Goal: Communication & Community: Answer question/provide support

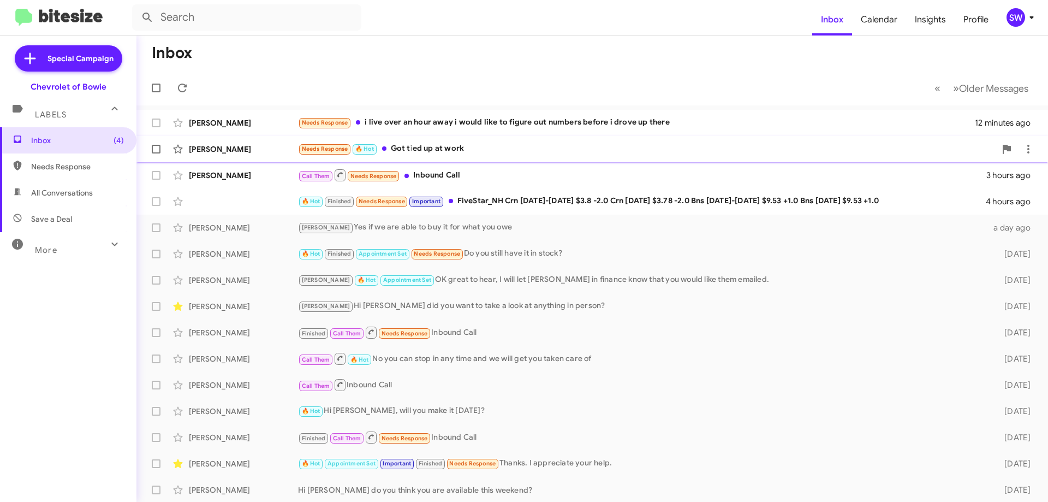
click at [447, 147] on div "Needs Response 🔥 Hot Got tied up at work" at bounding box center [647, 148] width 698 height 13
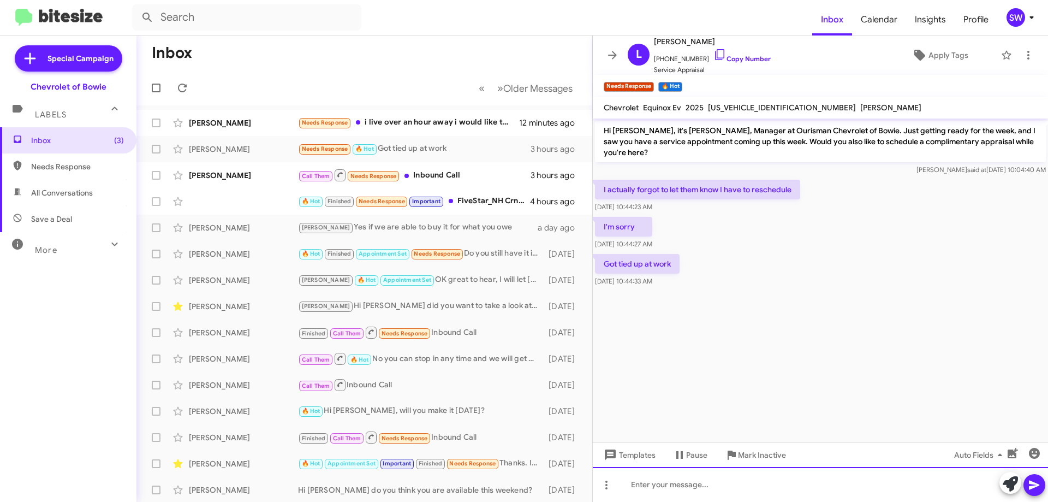
click at [699, 485] on div at bounding box center [820, 484] width 455 height 35
drag, startPoint x: 631, startPoint y: 483, endPoint x: 658, endPoint y: 501, distance: 33.2
click at [635, 490] on div "no worries you can call [PHONE_NUMBER] to reschedule" at bounding box center [820, 484] width 455 height 35
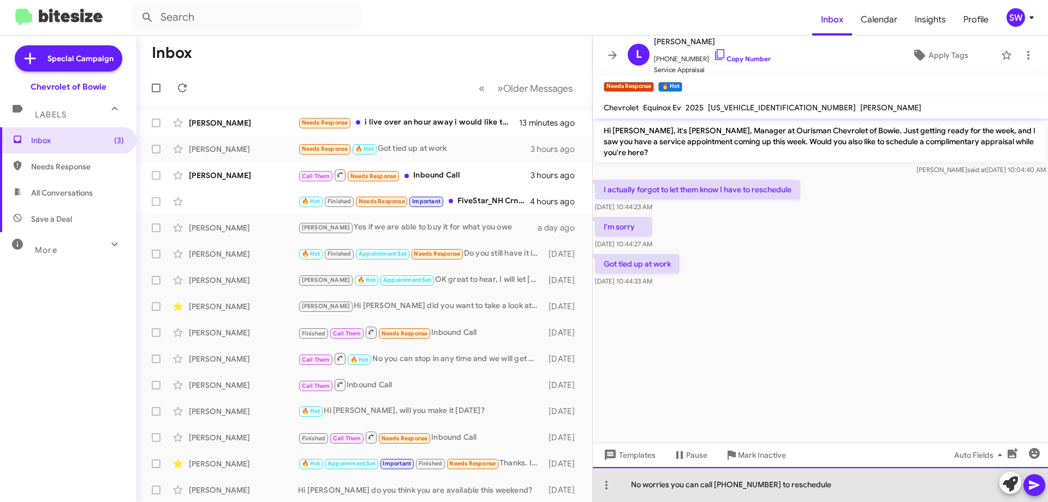
click at [749, 484] on div "No worries you can call [PHONE_NUMBER] to reschedule" at bounding box center [820, 484] width 455 height 35
drag, startPoint x: 753, startPoint y: 483, endPoint x: 767, endPoint y: 486, distance: 13.9
click at [757, 484] on div "No worries you can call [PHONE_NUMBER] to reschedule" at bounding box center [820, 484] width 455 height 35
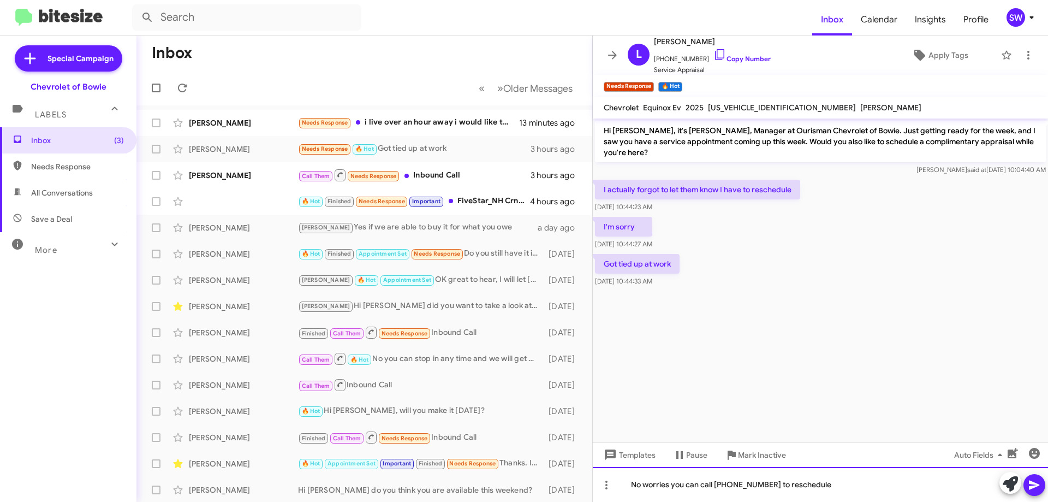
click at [853, 487] on div "No worries you can call [PHONE_NUMBER] to reschedule" at bounding box center [820, 484] width 455 height 35
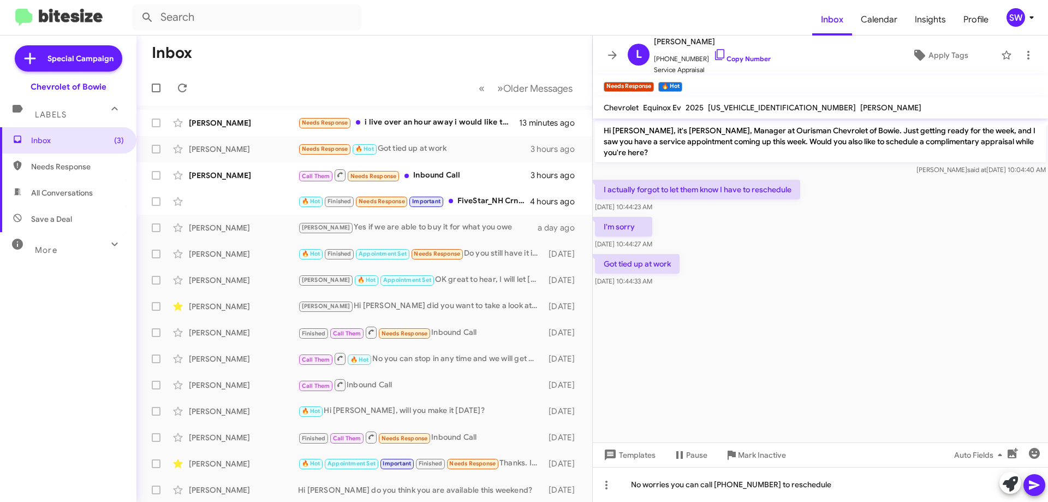
drag, startPoint x: 1038, startPoint y: 483, endPoint x: 891, endPoint y: 451, distance: 150.1
click at [1036, 481] on icon at bounding box center [1034, 484] width 13 height 13
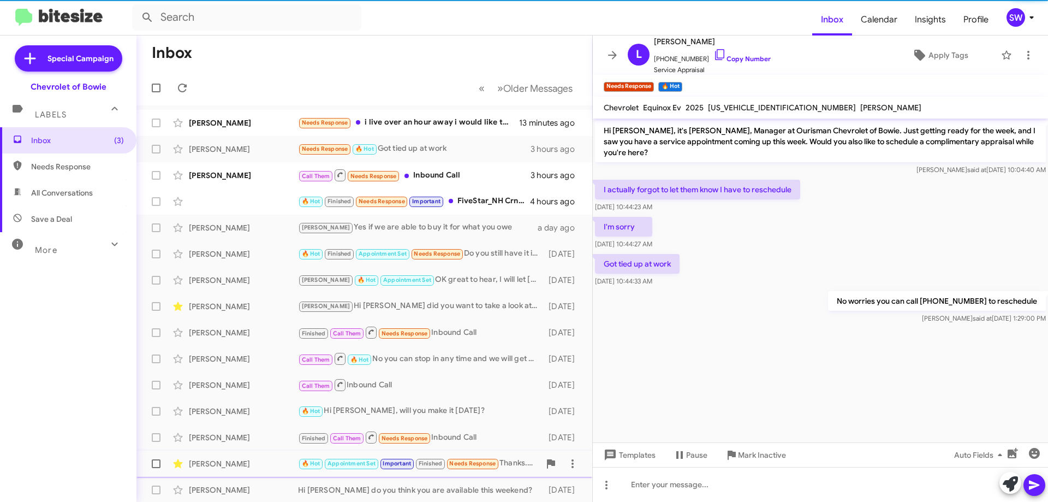
click at [753, 456] on span "Mark Inactive" at bounding box center [762, 455] width 48 height 20
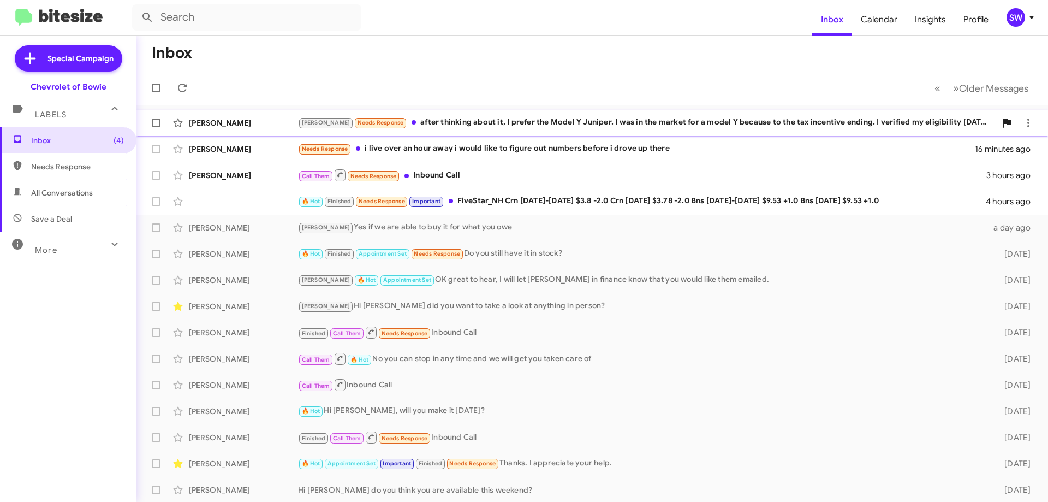
drag, startPoint x: 519, startPoint y: 118, endPoint x: 538, endPoint y: 128, distance: 21.2
click at [519, 118] on div "[PERSON_NAME] Needs Response after thinking about it, I prefer the Model Y Juni…" at bounding box center [647, 122] width 698 height 13
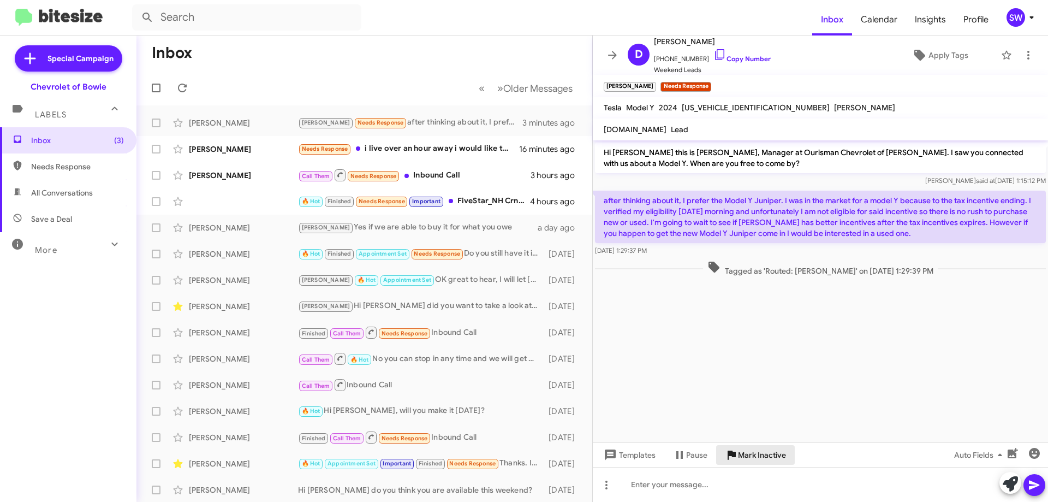
drag, startPoint x: 738, startPoint y: 456, endPoint x: 736, endPoint y: 450, distance: 5.7
click at [737, 455] on span "Mark Inactive" at bounding box center [755, 455] width 61 height 20
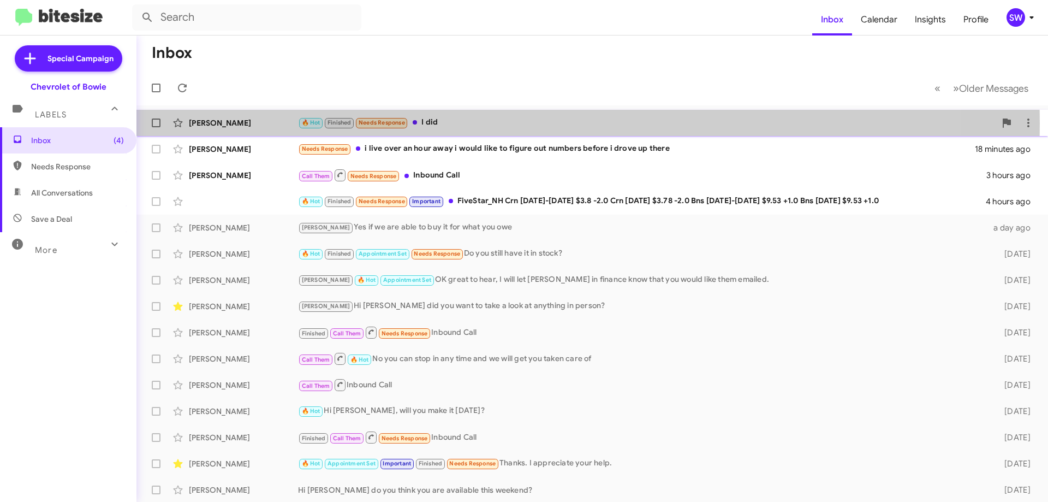
click at [445, 123] on div "🔥 Hot Finished Needs Response I did" at bounding box center [647, 122] width 698 height 13
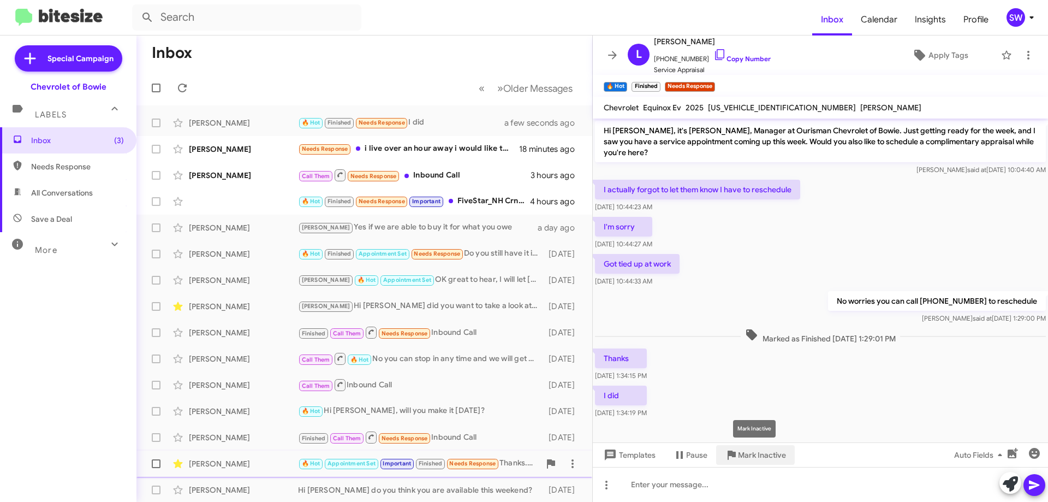
click at [754, 453] on span "Mark Inactive" at bounding box center [762, 455] width 48 height 20
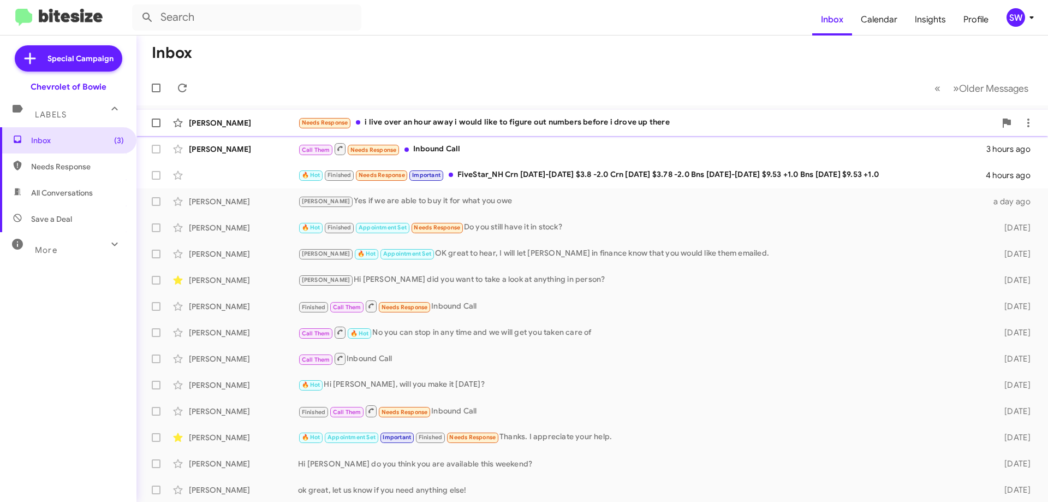
click at [501, 123] on div "Needs Response i live over an hour away i would like to figure out numbers befo…" at bounding box center [647, 122] width 698 height 13
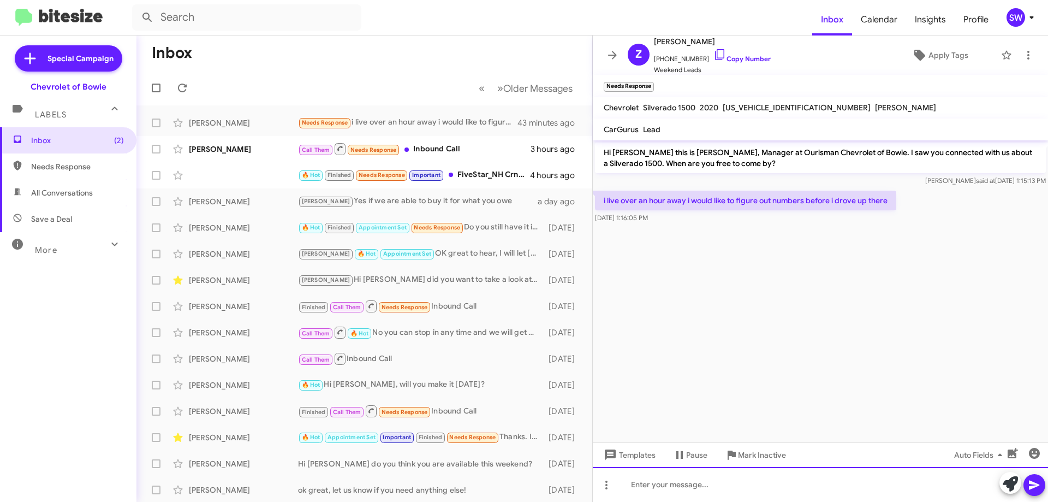
drag, startPoint x: 675, startPoint y: 480, endPoint x: 676, endPoint y: 485, distance: 5.5
click at [675, 481] on div at bounding box center [820, 484] width 455 height 35
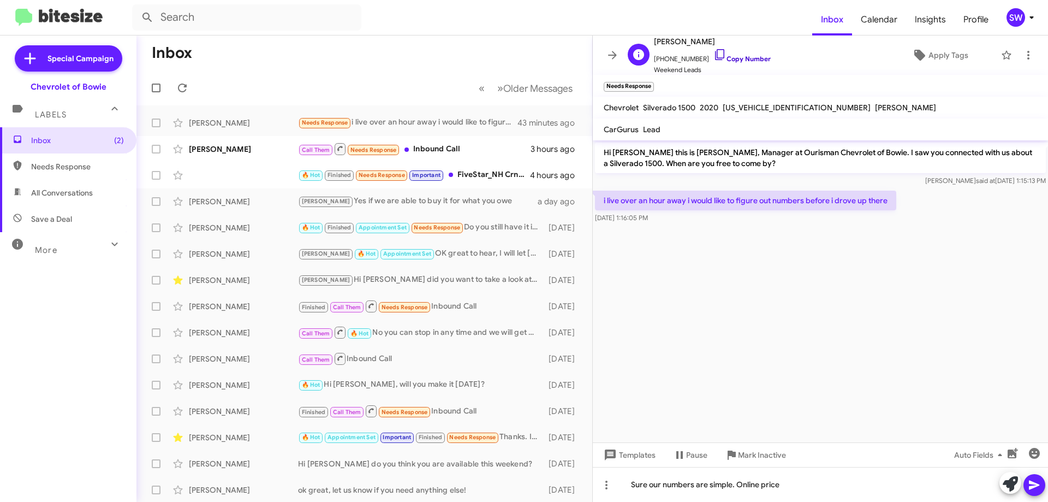
click at [715, 52] on icon at bounding box center [719, 54] width 9 height 11
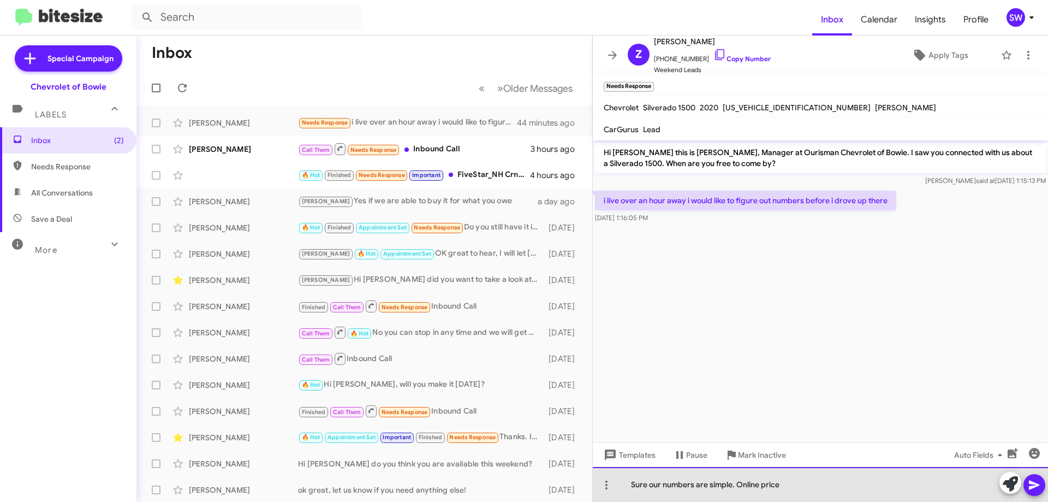
drag, startPoint x: 789, startPoint y: 484, endPoint x: 711, endPoint y: 478, distance: 78.8
click at [632, 486] on div "Sure our numbers are simple. Online price" at bounding box center [820, 484] width 455 height 35
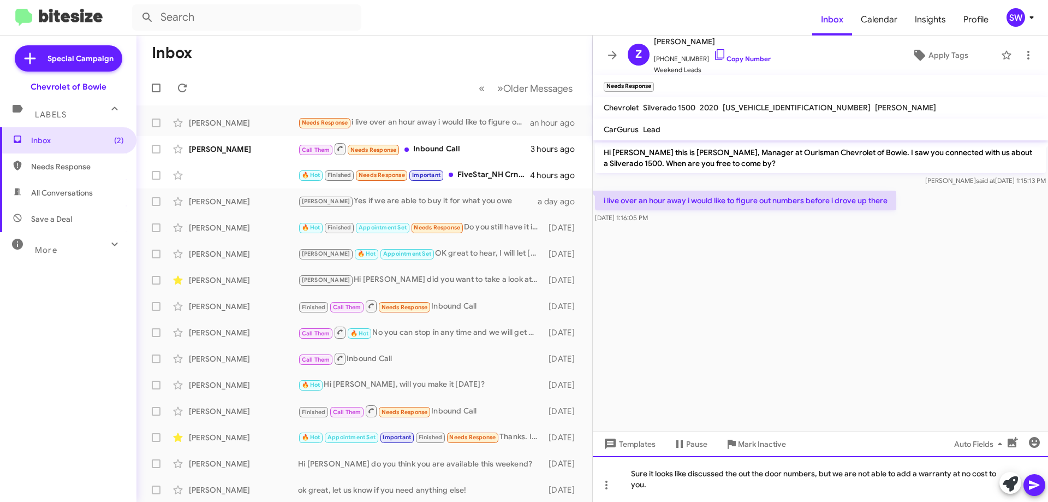
click at [674, 478] on div "Sure it looks like discussed the out the door numbers, but we are not able to a…" at bounding box center [820, 479] width 455 height 46
drag, startPoint x: 707, startPoint y: 489, endPoint x: 719, endPoint y: 485, distance: 11.9
click at [707, 489] on div "Sure it looks like we discussed the out the door numbers, but we are not able t…" at bounding box center [820, 479] width 455 height 46
